Goal: Navigation & Orientation: Find specific page/section

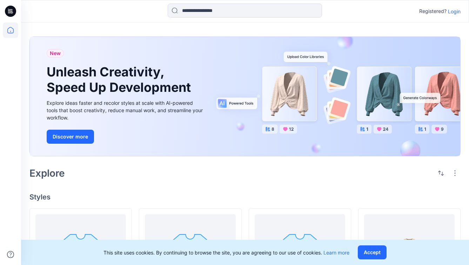
click at [456, 11] on p "Login" at bounding box center [454, 11] width 13 height 7
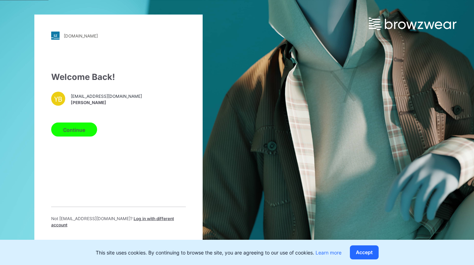
click at [74, 129] on button "Continue" at bounding box center [74, 130] width 46 height 14
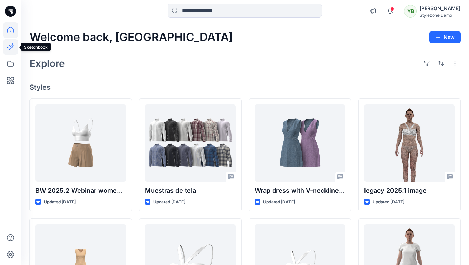
click at [13, 47] on icon at bounding box center [10, 46] width 15 height 15
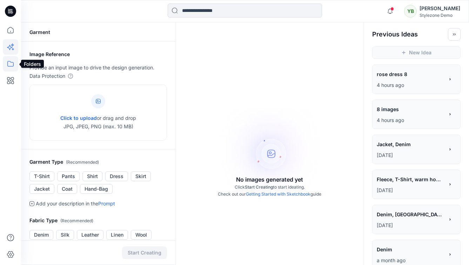
click at [14, 62] on icon at bounding box center [10, 63] width 15 height 15
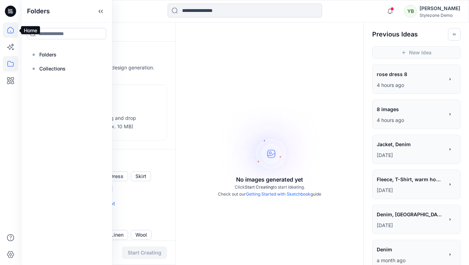
click at [13, 32] on icon at bounding box center [10, 29] width 15 height 15
